Goal: Task Accomplishment & Management: Complete application form

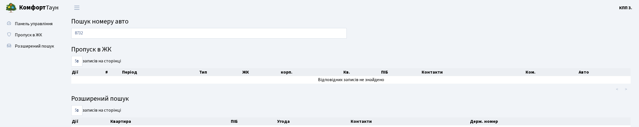
click at [26, 38] on span "Пропуск в ЖК" at bounding box center [28, 35] width 27 height 6
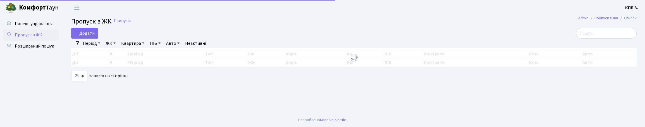
select select "25"
click at [94, 36] on span "Додати" at bounding box center [85, 33] width 20 height 6
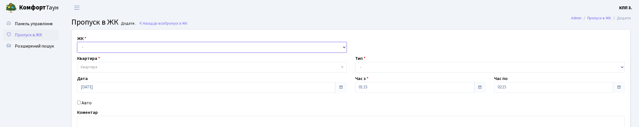
click at [85, 53] on select "- КТ, вул. Регенераторна, 4 КТ2, просп. [STREET_ADDRESS] [STREET_ADDRESS] [PERS…" at bounding box center [212, 47] width 270 height 11
click at [45, 29] on link "Панель управління" at bounding box center [31, 23] width 56 height 11
